Goal: Task Accomplishment & Management: Manage account settings

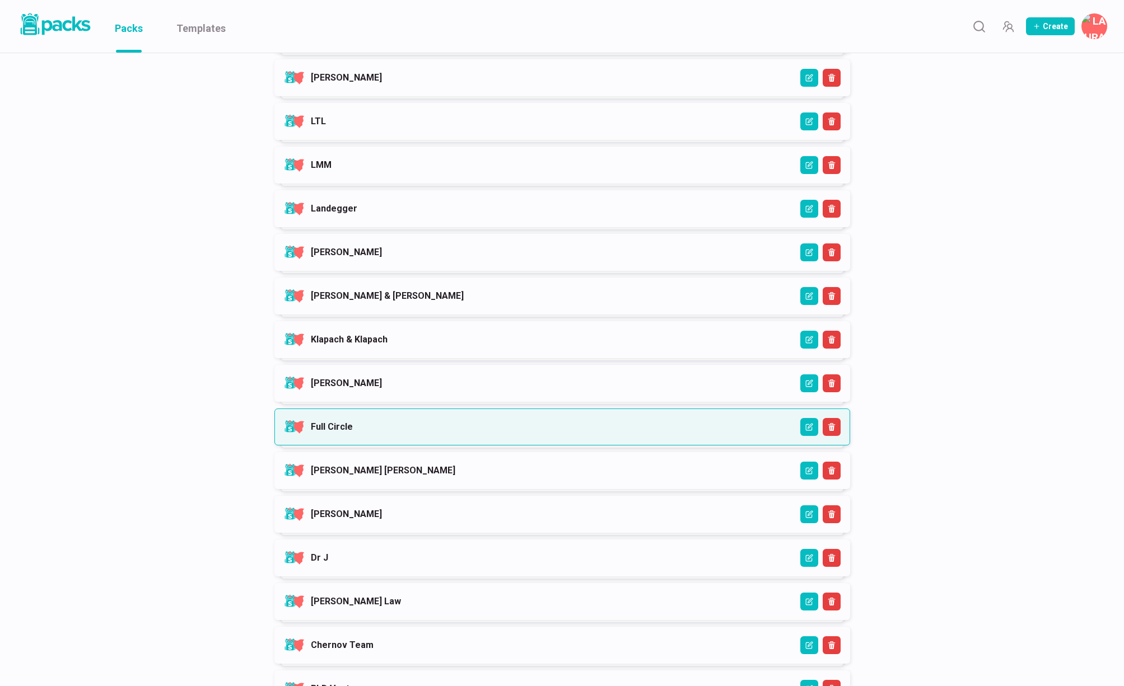
scroll to position [441, 0]
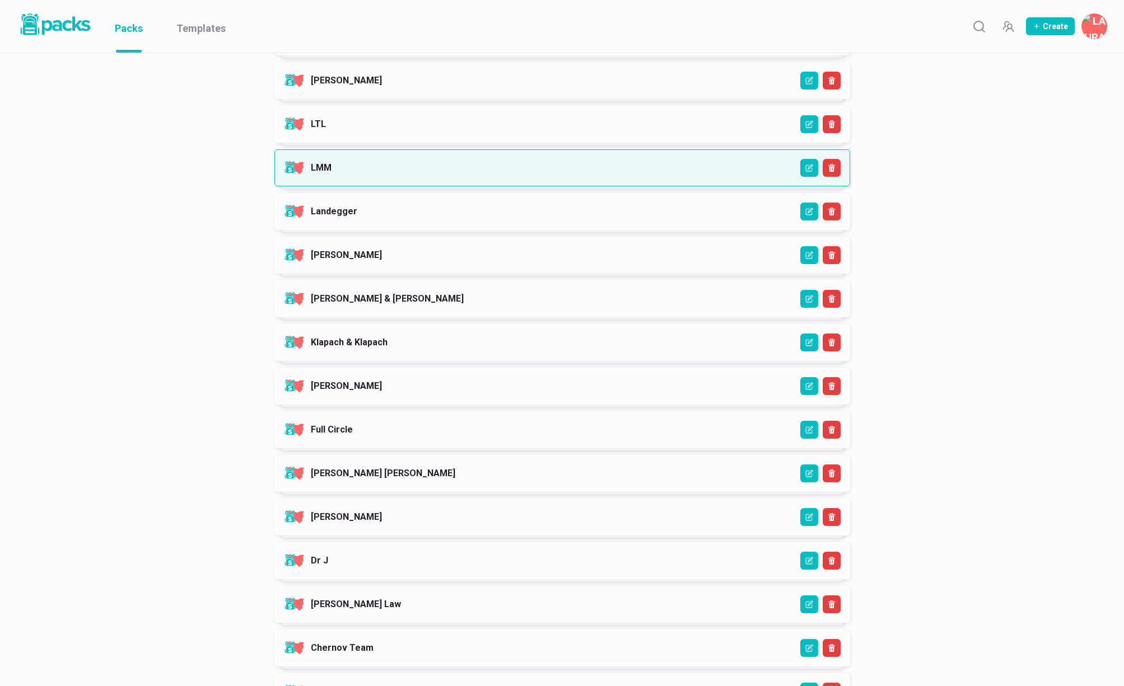
click at [331, 173] on link "LMM" at bounding box center [321, 167] width 21 height 11
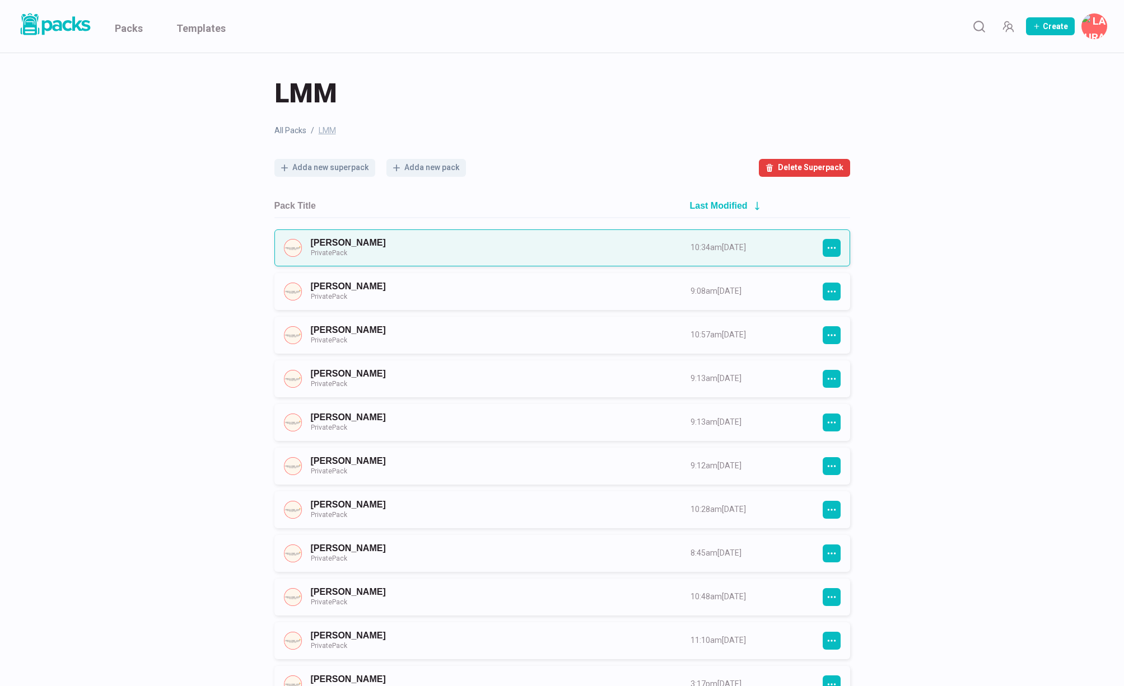
click at [456, 245] on link "[PERSON_NAME] Private Pack" at bounding box center [490, 247] width 359 height 21
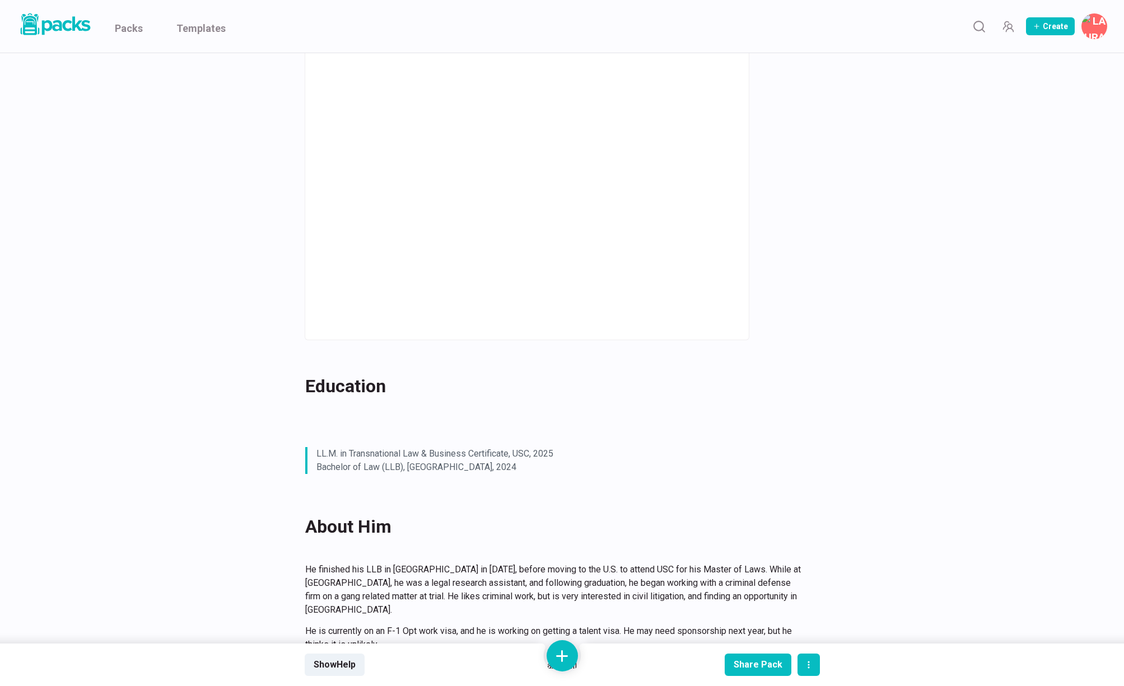
scroll to position [607, 0]
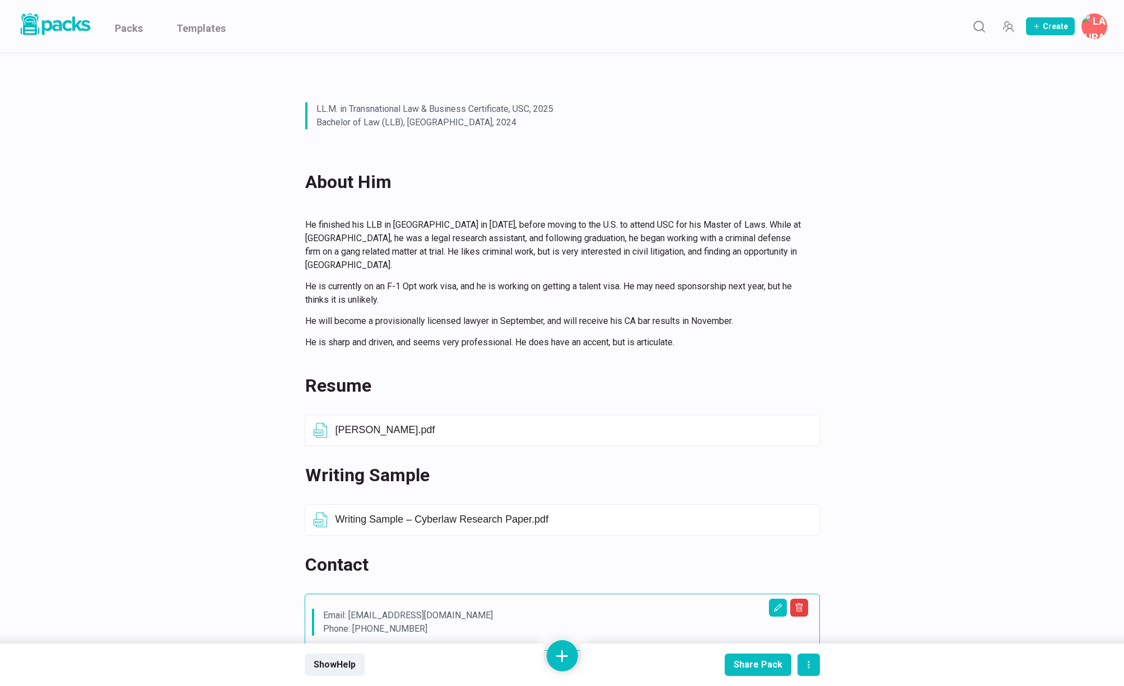
drag, startPoint x: 520, startPoint y: 417, endPoint x: 581, endPoint y: 410, distance: 60.8
click at [520, 129] on p "Email: [EMAIL_ADDRESS][DOMAIN_NAME] Phone: [PHONE_NUMBER]" at bounding box center [556, 115] width 480 height 27
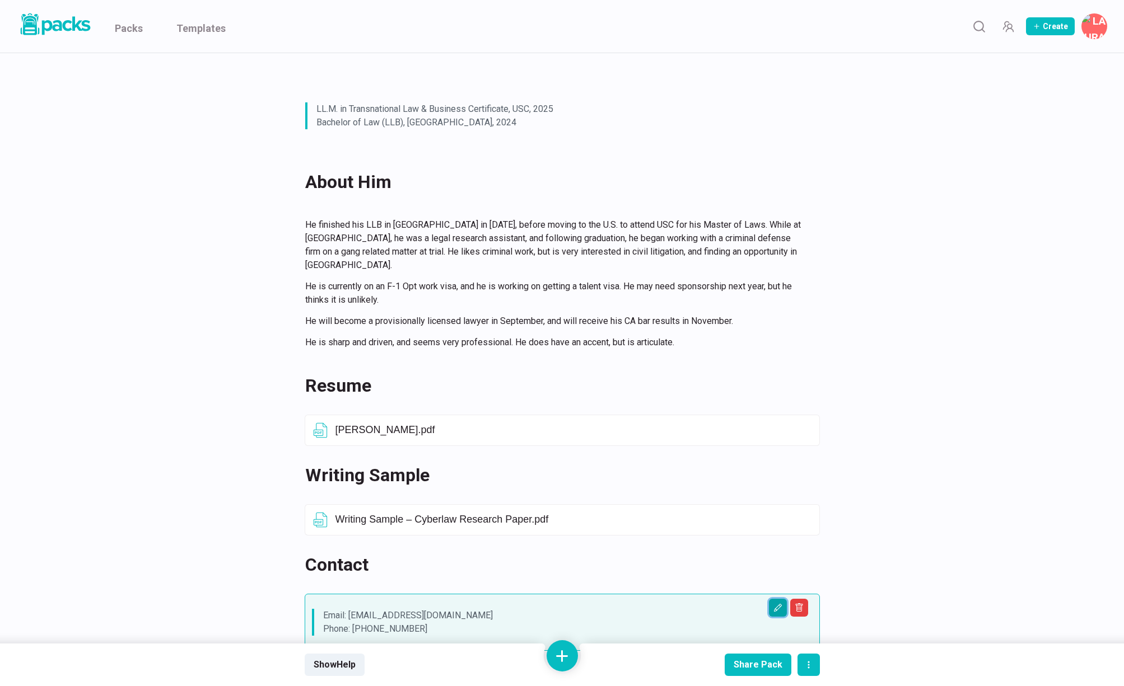
click at [775, 604] on icon "Edit asset" at bounding box center [777, 608] width 9 height 9
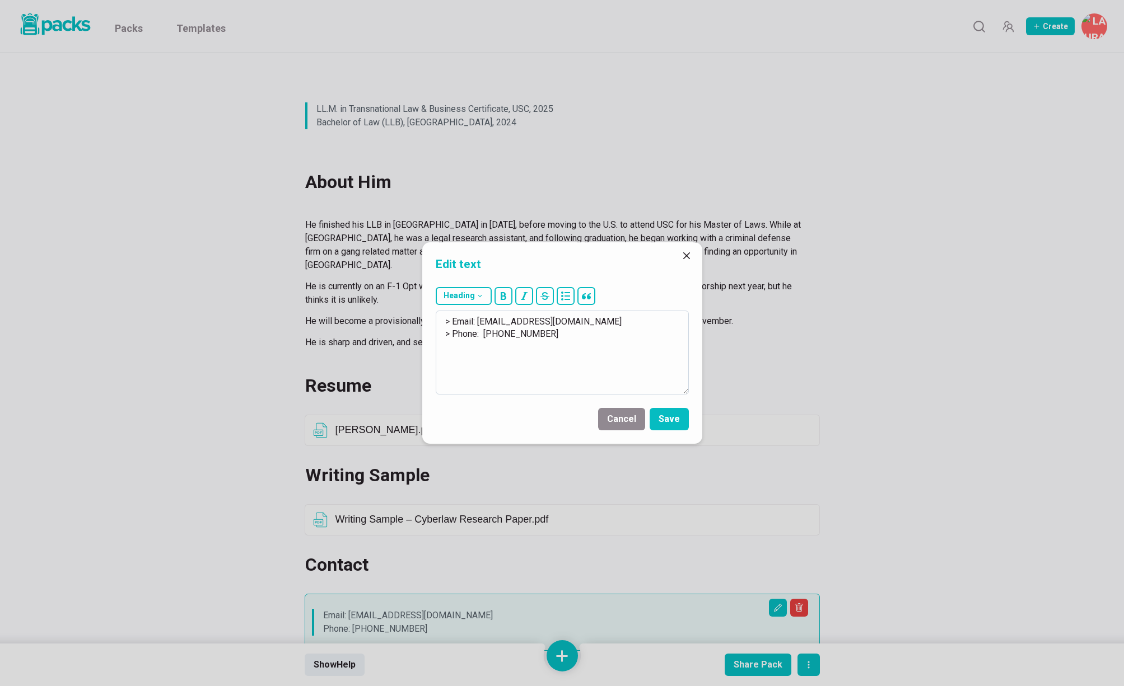
drag, startPoint x: 479, startPoint y: 322, endPoint x: 561, endPoint y: 322, distance: 82.3
click at [561, 322] on textarea "> Email: [EMAIL_ADDRESS][DOMAIN_NAME] > Phone: [PHONE_NUMBER]" at bounding box center [562, 353] width 253 height 84
click at [671, 423] on button "Save" at bounding box center [668, 419] width 39 height 22
